Goal: Information Seeking & Learning: Learn about a topic

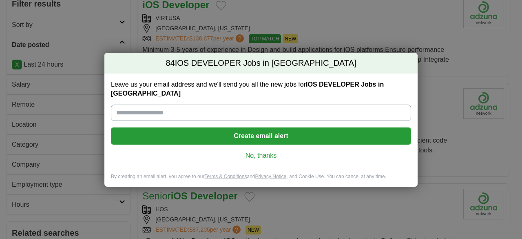
click at [264, 152] on link "No, thanks" at bounding box center [261, 155] width 287 height 9
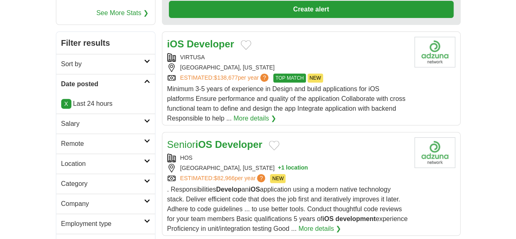
click at [56, 133] on link "Remote" at bounding box center [105, 143] width 99 height 20
click at [61, 160] on link "Remote jobs" at bounding box center [79, 163] width 37 height 7
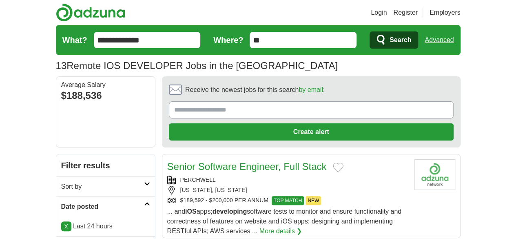
scroll to position [82, 0]
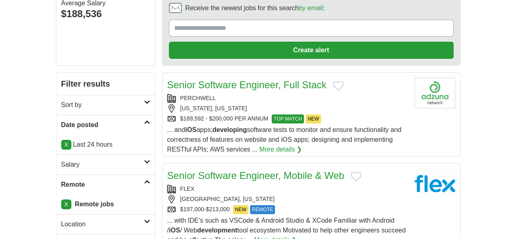
click at [56, 154] on link "Salary" at bounding box center [105, 164] width 99 height 20
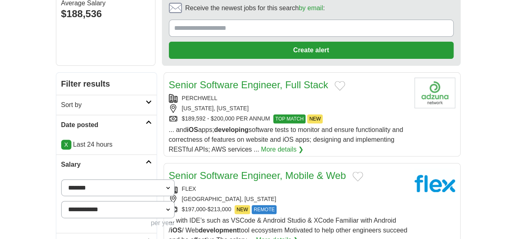
click at [61, 179] on select "**********" at bounding box center [118, 187] width 114 height 17
select select "******"
click at [136, 234] on button "Apply" at bounding box center [155, 242] width 38 height 17
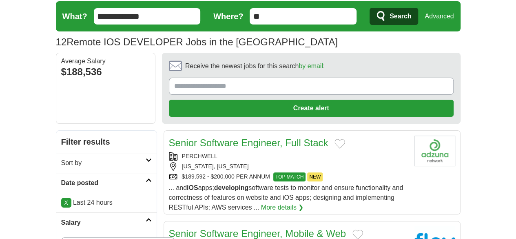
scroll to position [41, 0]
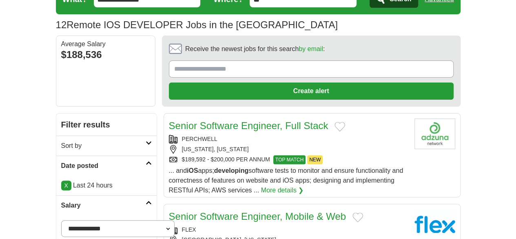
drag, startPoint x: 169, startPoint y: 82, endPoint x: 243, endPoint y: 19, distance: 97.0
click at [243, 19] on div "12 Remote IOS DEVELOPER Jobs in the [GEOGRAPHIC_DATA] Average Salary: $188,536" at bounding box center [258, 25] width 405 height 15
click at [180, 120] on link "Senior Software Engineer, Full Stack" at bounding box center [249, 125] width 160 height 11
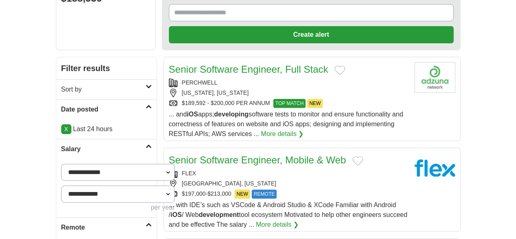
scroll to position [122, 0]
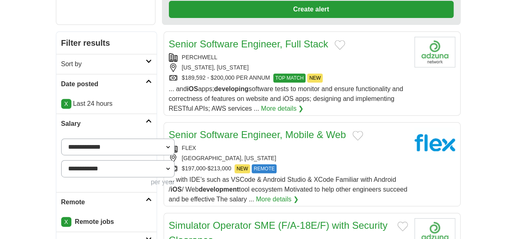
click at [180, 129] on link "Senior Software Engineer, Mobile & Web" at bounding box center [257, 134] width 177 height 11
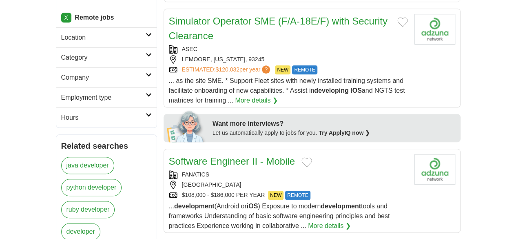
click at [178, 156] on link "Software Engineer II - Mobile" at bounding box center [232, 161] width 126 height 11
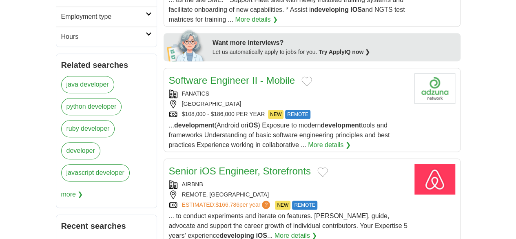
scroll to position [408, 0]
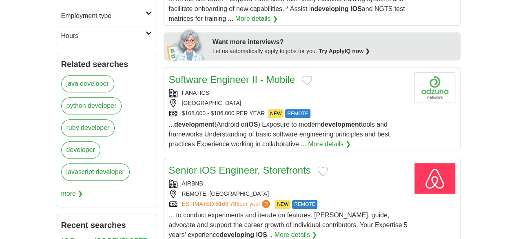
click at [182, 164] on link "Senior iOS Engineer, Storefronts" at bounding box center [240, 169] width 142 height 11
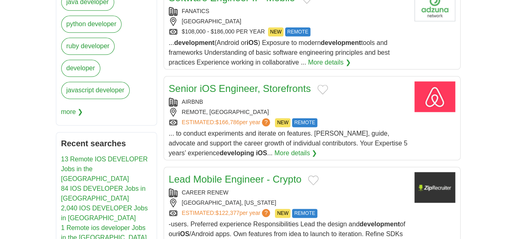
click at [182, 173] on link "Lead Mobile Engineer - Crypto" at bounding box center [235, 178] width 133 height 11
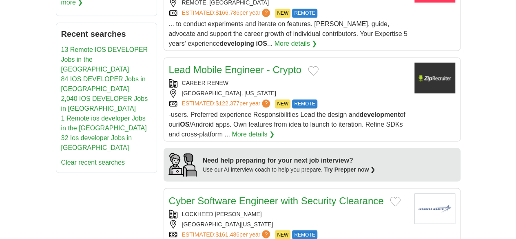
scroll to position [612, 0]
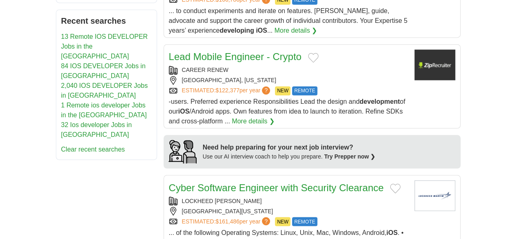
click at [182, 182] on link "Cyber Software Engineer with Security Clearance" at bounding box center [276, 187] width 215 height 11
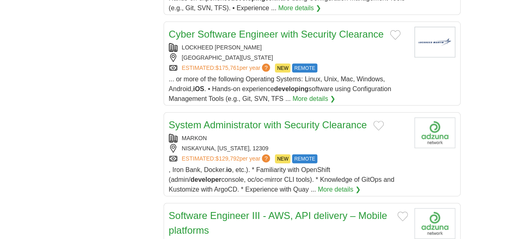
scroll to position [857, 0]
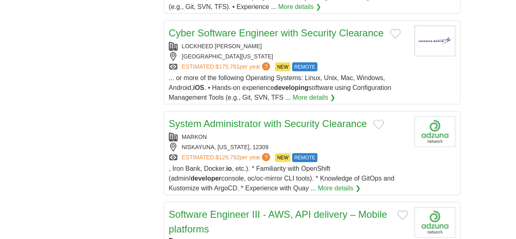
click at [206, 209] on link "Software Engineer III - AWS, API delivery – Mobile platforms" at bounding box center [278, 222] width 218 height 26
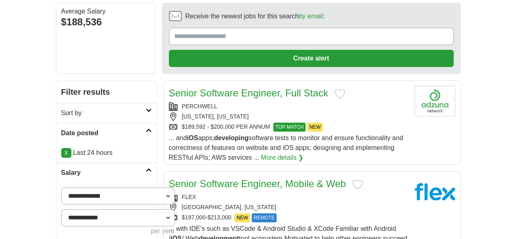
scroll to position [0, 0]
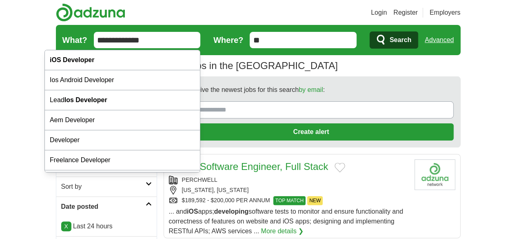
drag, startPoint x: 58, startPoint y: 40, endPoint x: 41, endPoint y: 42, distance: 16.8
click at [56, 42] on form "**********" at bounding box center [258, 40] width 405 height 30
type input "**********"
click at [370, 31] on button "Search" at bounding box center [394, 39] width 49 height 17
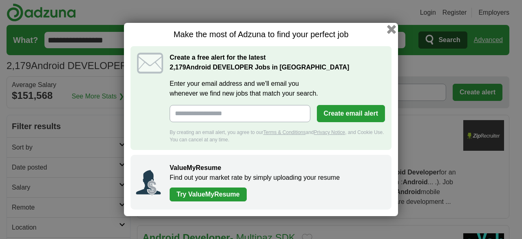
click at [392, 29] on button "button" at bounding box center [391, 29] width 9 height 9
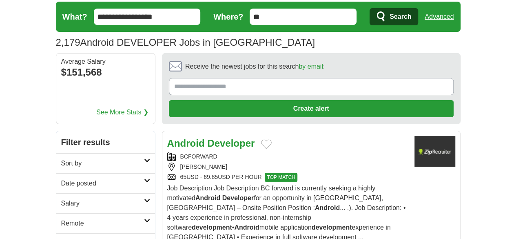
scroll to position [82, 0]
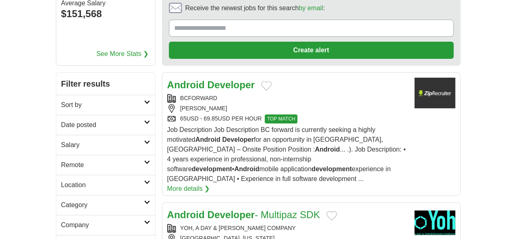
click at [56, 115] on link "Date posted" at bounding box center [105, 125] width 99 height 20
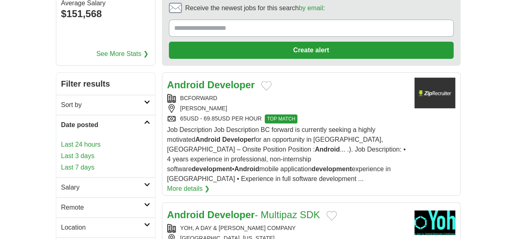
click at [61, 140] on link "Last 24 hours" at bounding box center [105, 145] width 89 height 10
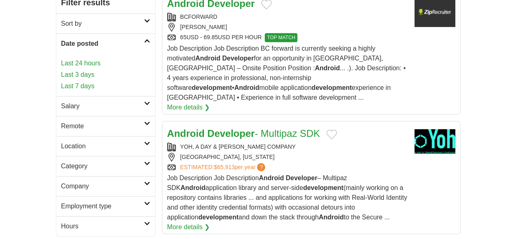
scroll to position [163, 0]
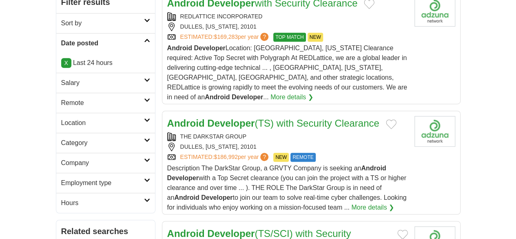
click at [61, 78] on h2 "Salary" at bounding box center [102, 83] width 83 height 10
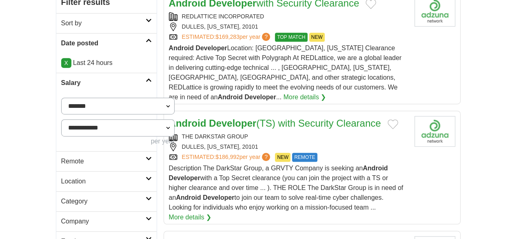
click at [61, 98] on select "**********" at bounding box center [118, 106] width 114 height 17
select select "******"
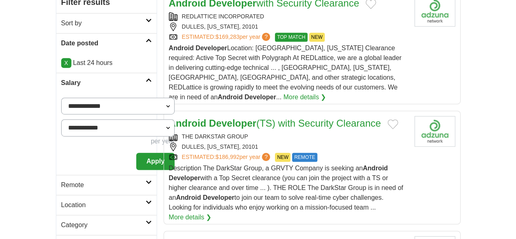
click at [136, 153] on button "Apply" at bounding box center [155, 161] width 38 height 17
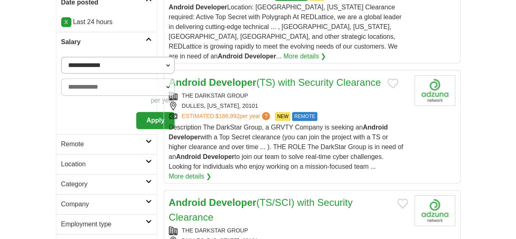
click at [61, 139] on h2 "Remote" at bounding box center [103, 144] width 84 height 10
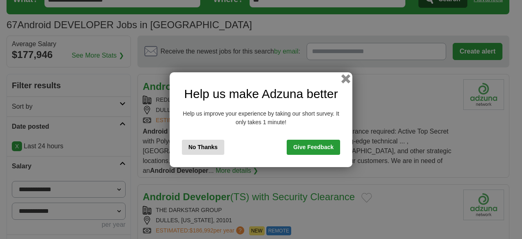
click at [349, 76] on button "button" at bounding box center [346, 78] width 9 height 9
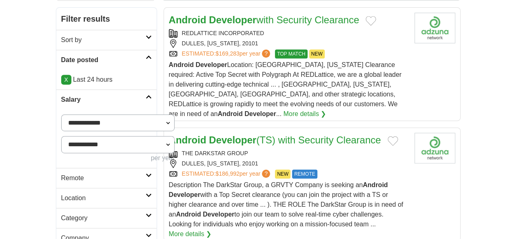
scroll to position [163, 0]
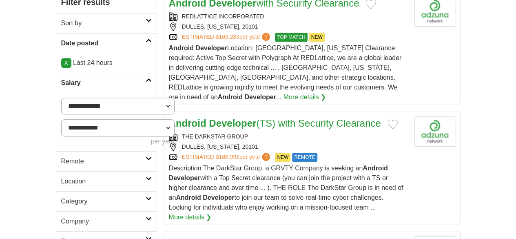
click at [61, 156] on h2 "Remote" at bounding box center [103, 161] width 84 height 10
click at [61, 177] on link "Remote jobs" at bounding box center [79, 180] width 37 height 7
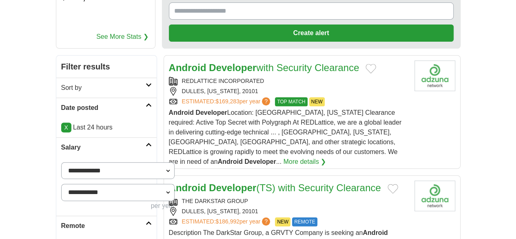
scroll to position [0, 0]
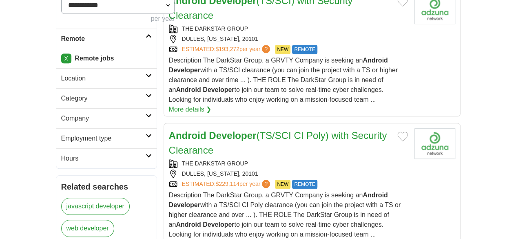
scroll to position [367, 0]
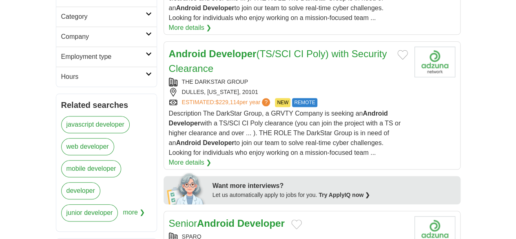
click at [197, 218] on strong "Android" at bounding box center [216, 223] width 38 height 11
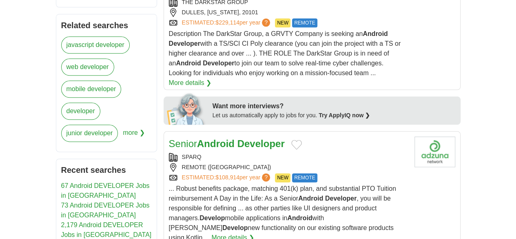
scroll to position [449, 0]
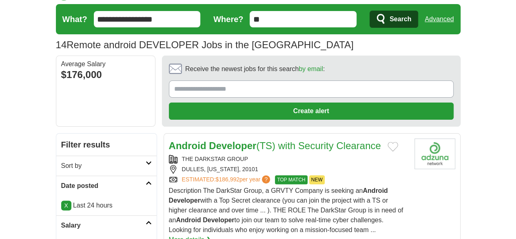
scroll to position [0, 0]
